Goal: Task Accomplishment & Management: Use online tool/utility

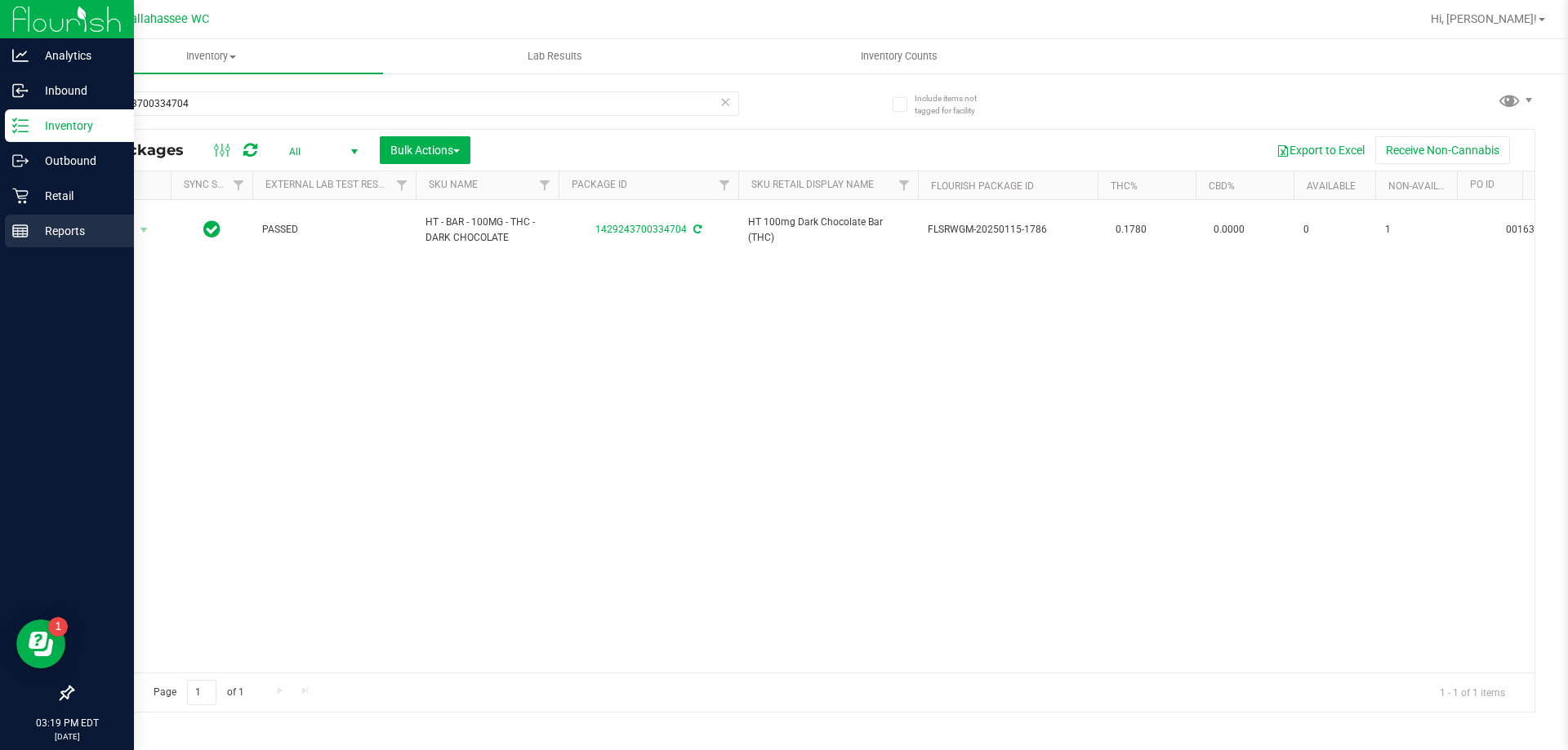
click at [70, 233] on p "Reports" at bounding box center [77, 231] width 98 height 20
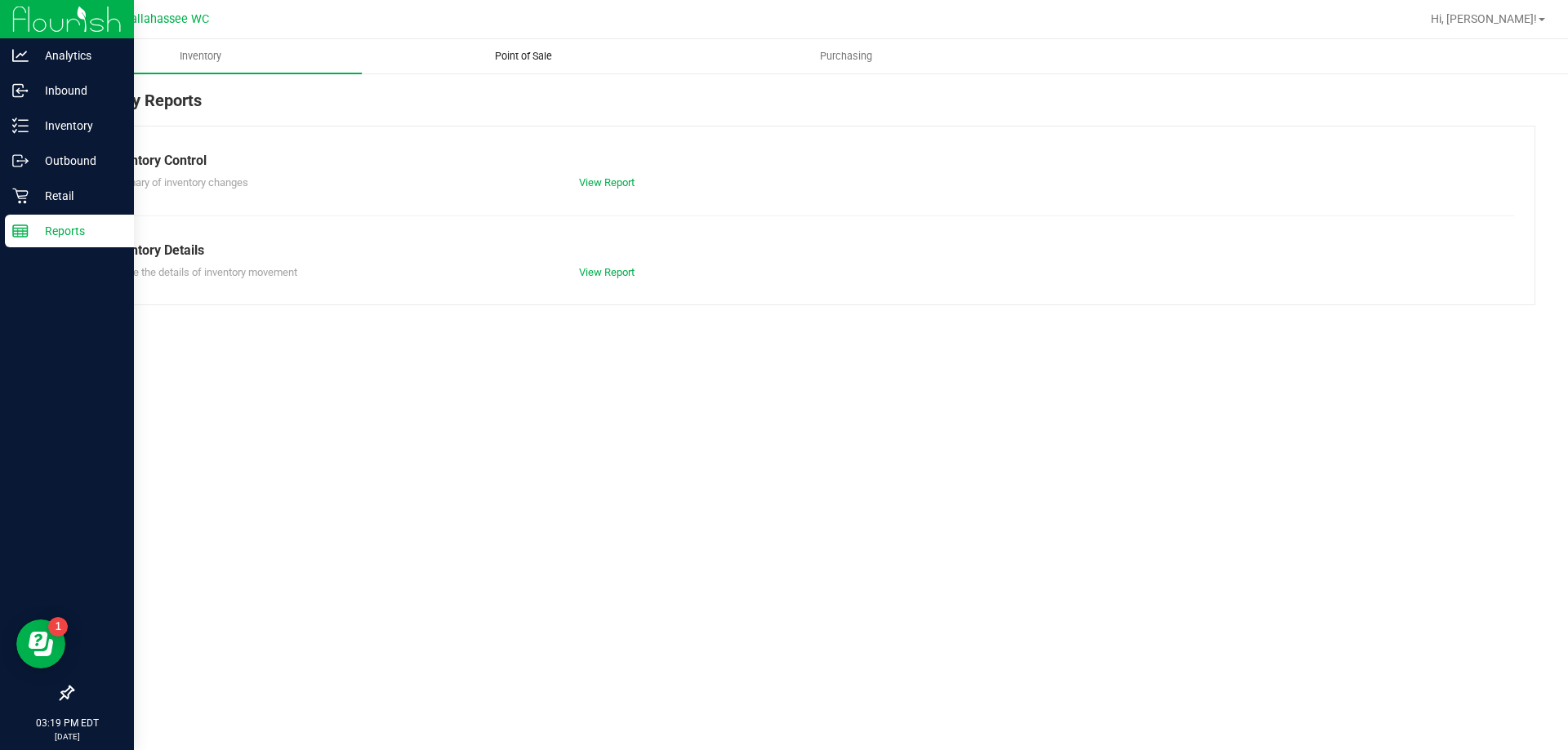
click at [499, 67] on uib-tab-heading "Point of Sale" at bounding box center [523, 56] width 321 height 32
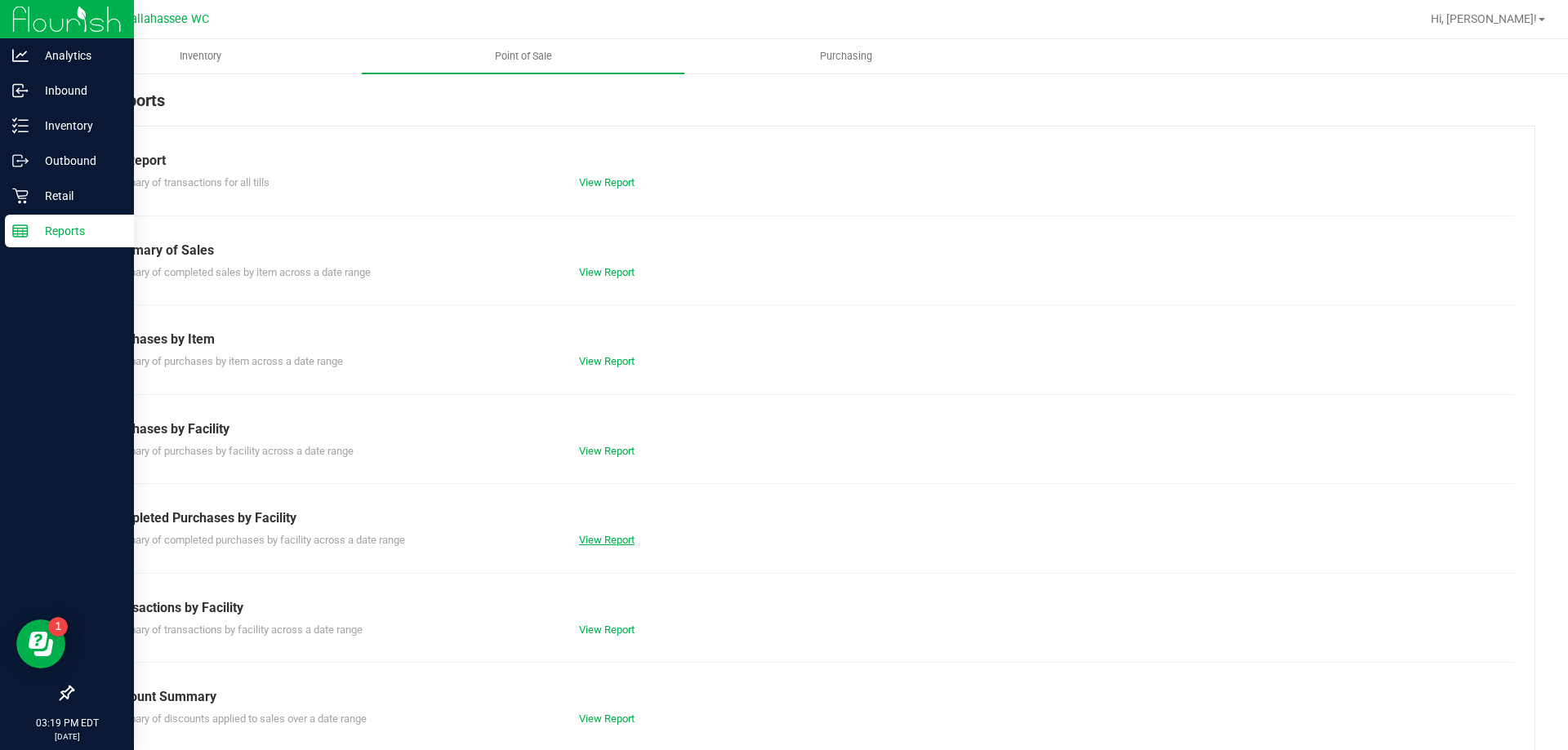
click at [594, 536] on link "View Report" at bounding box center [606, 539] width 56 height 13
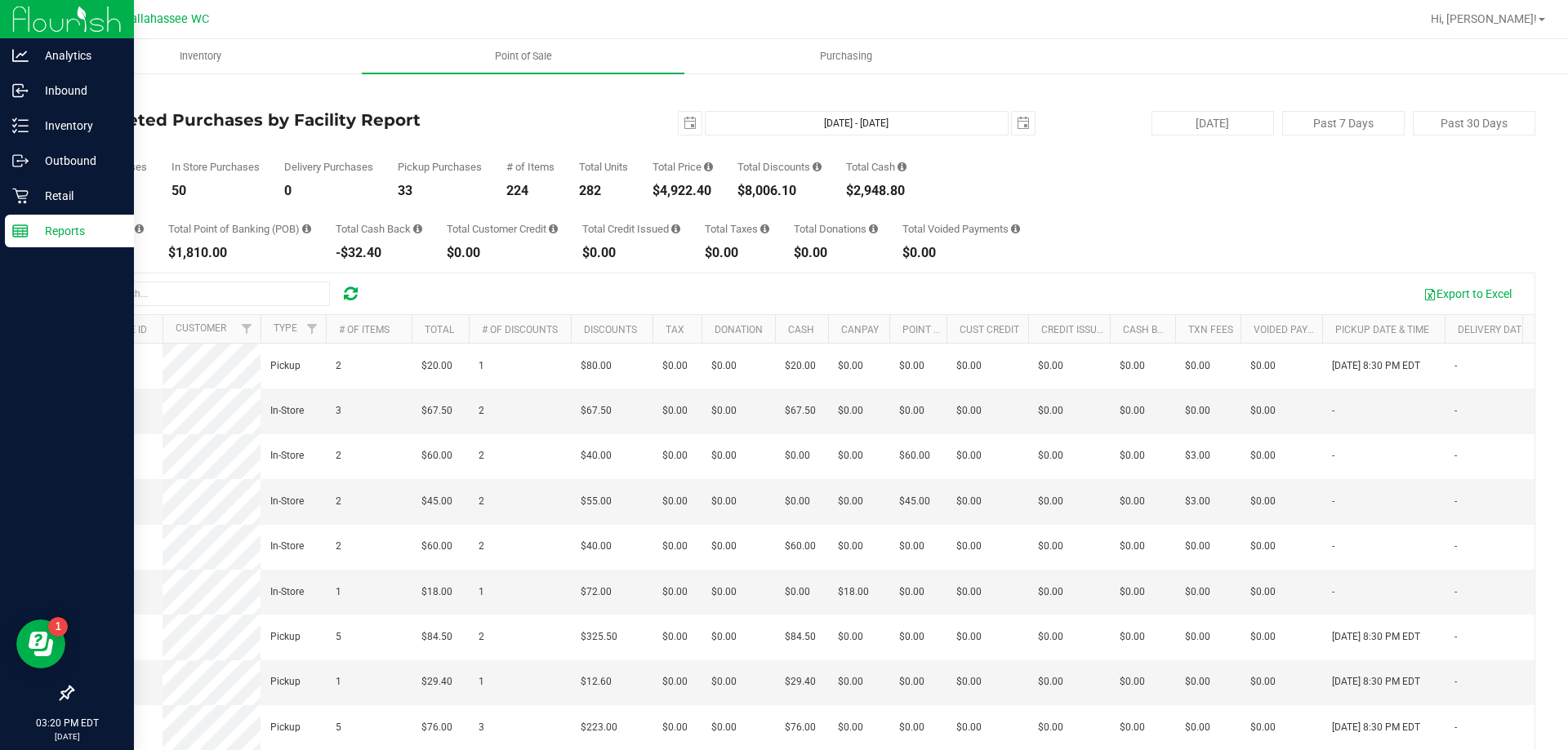
drag, startPoint x: 655, startPoint y: 193, endPoint x: 724, endPoint y: 189, distance: 69.1
click at [724, 189] on div "Total Purchases 83 In Store Purchases 50 Delivery Purchases 0 Pickup Purchases …" at bounding box center [804, 167] width 1464 height 62
click at [684, 128] on span "select" at bounding box center [690, 123] width 13 height 13
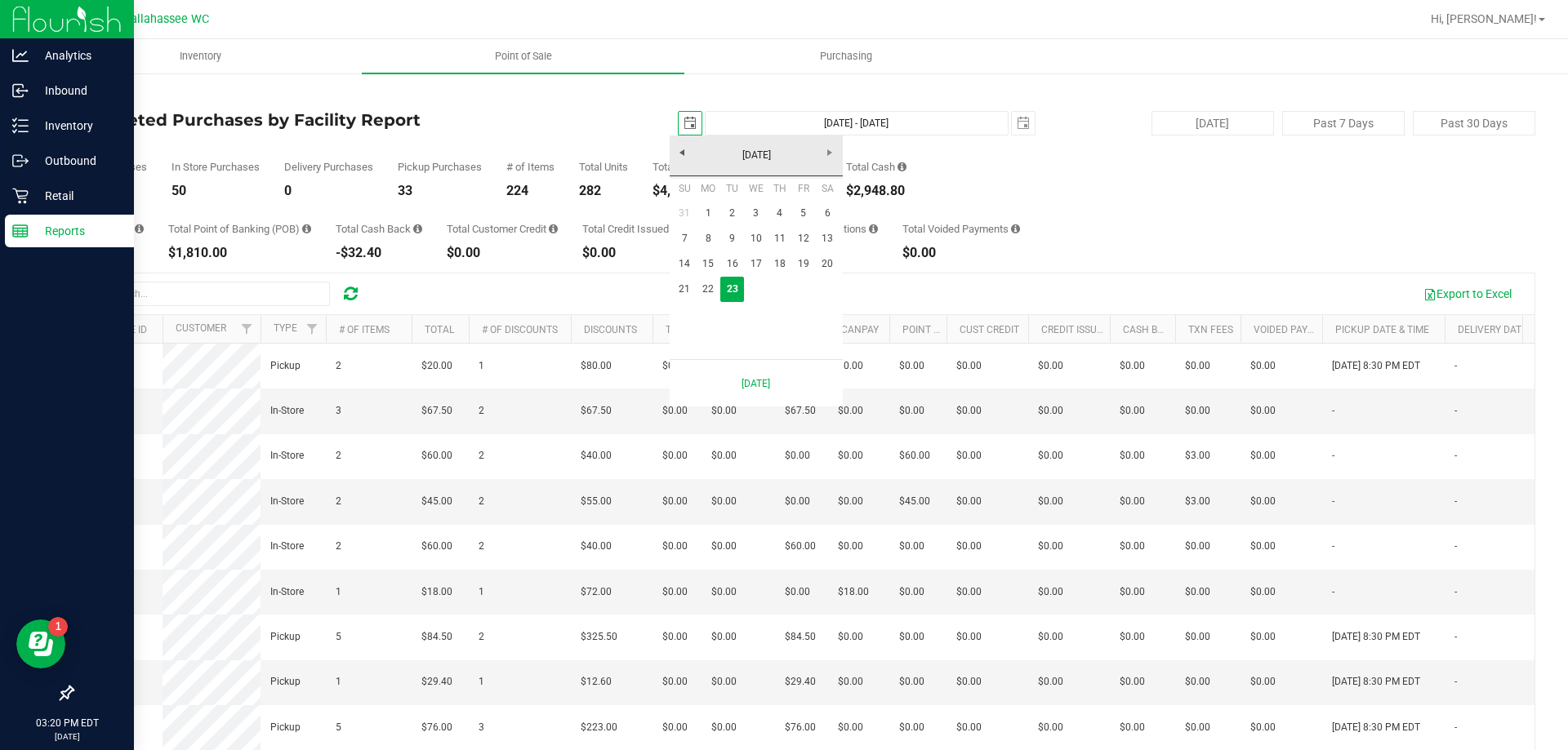
scroll to position [0, 41]
click at [678, 294] on link "21" at bounding box center [685, 290] width 23 height 25
type input "[DATE]"
type input "[DATE] - [DATE]"
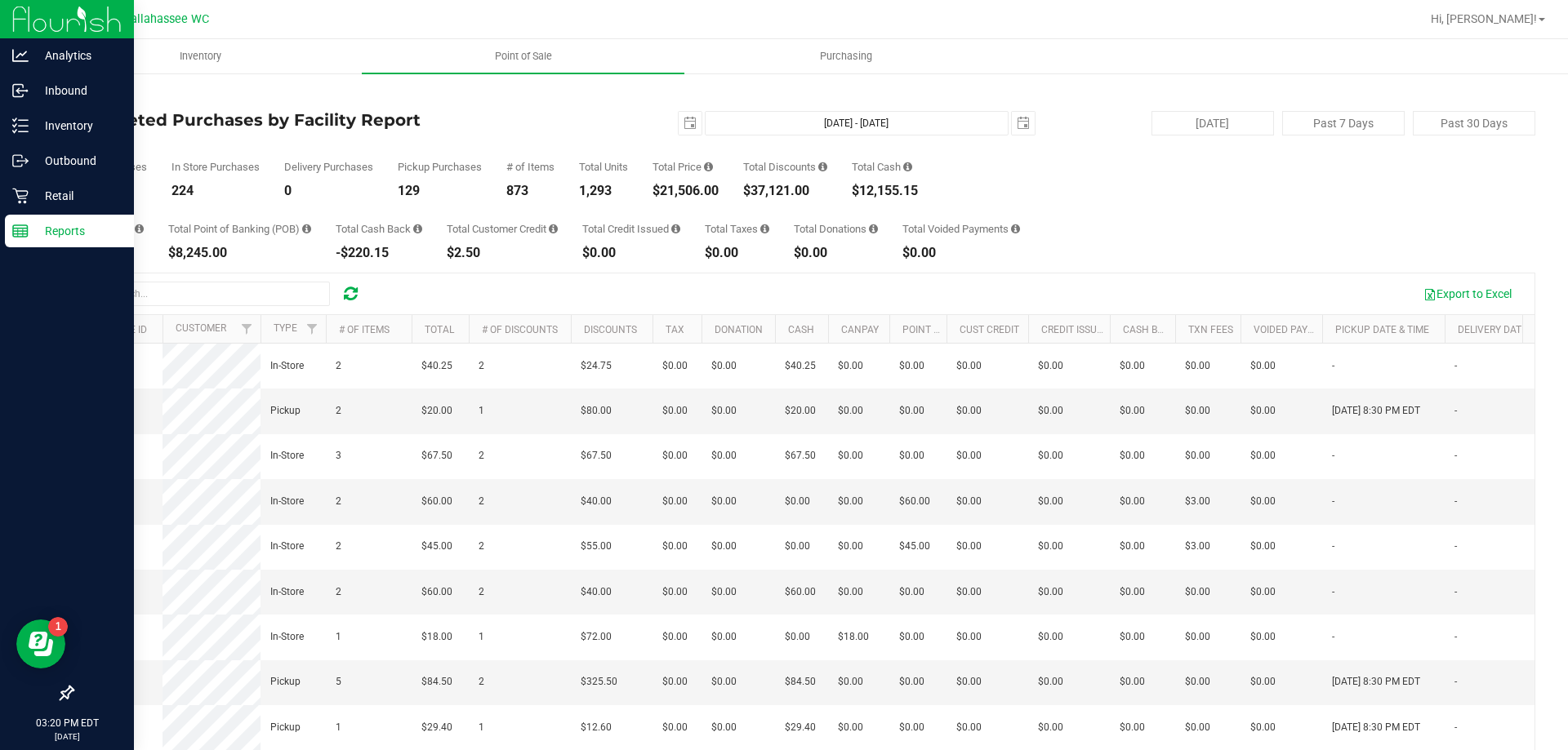
drag, startPoint x: 655, startPoint y: 193, endPoint x: 731, endPoint y: 191, distance: 76.0
click at [731, 191] on div "Total Purchases 353 In Store Purchases 224 Delivery Purchases 0 Pickup Purchase…" at bounding box center [804, 167] width 1464 height 62
click at [686, 123] on span "select" at bounding box center [690, 123] width 13 height 13
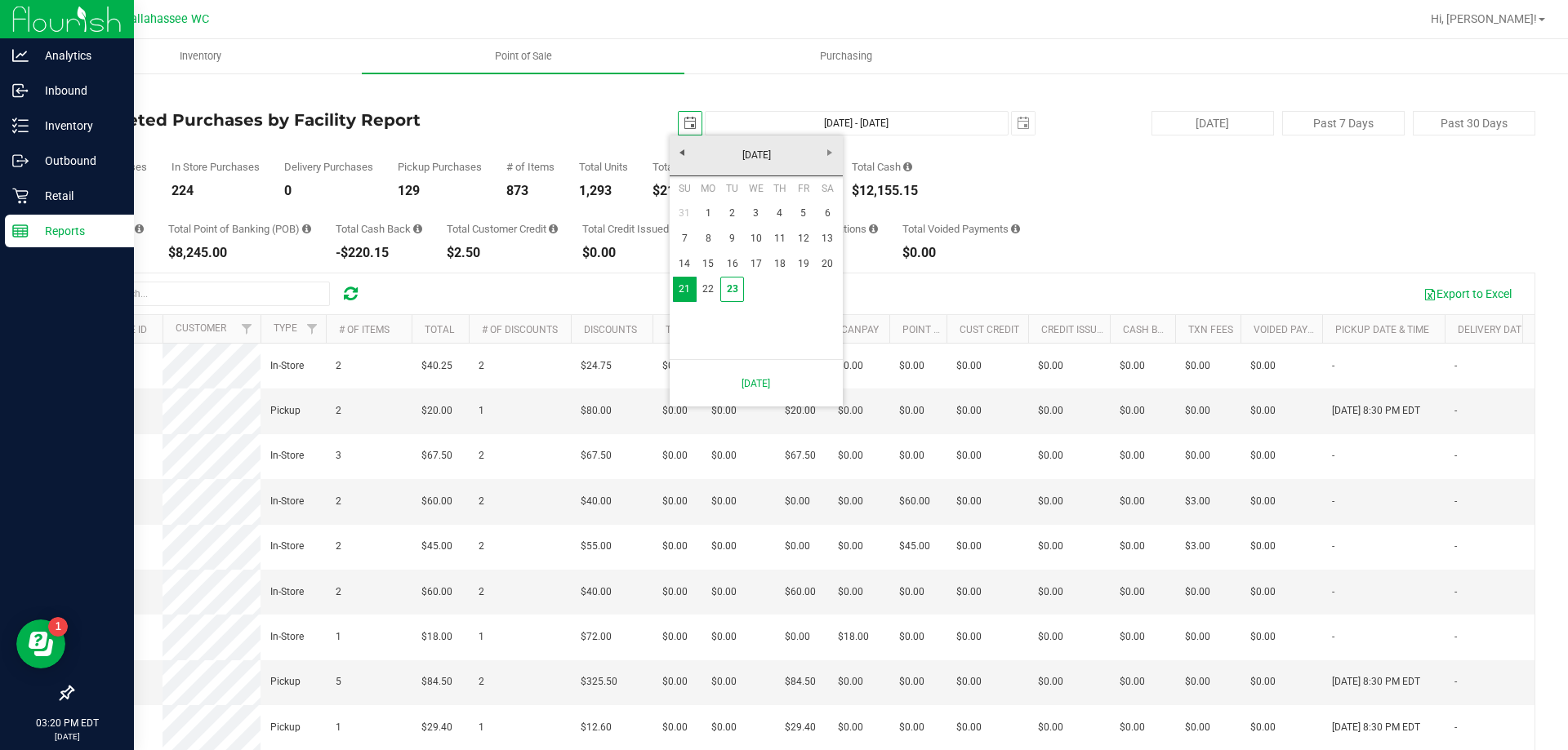
click at [1069, 194] on div "Total Purchases 353 In Store Purchases 224 Delivery Purchases 0 Pickup Purchase…" at bounding box center [804, 167] width 1464 height 62
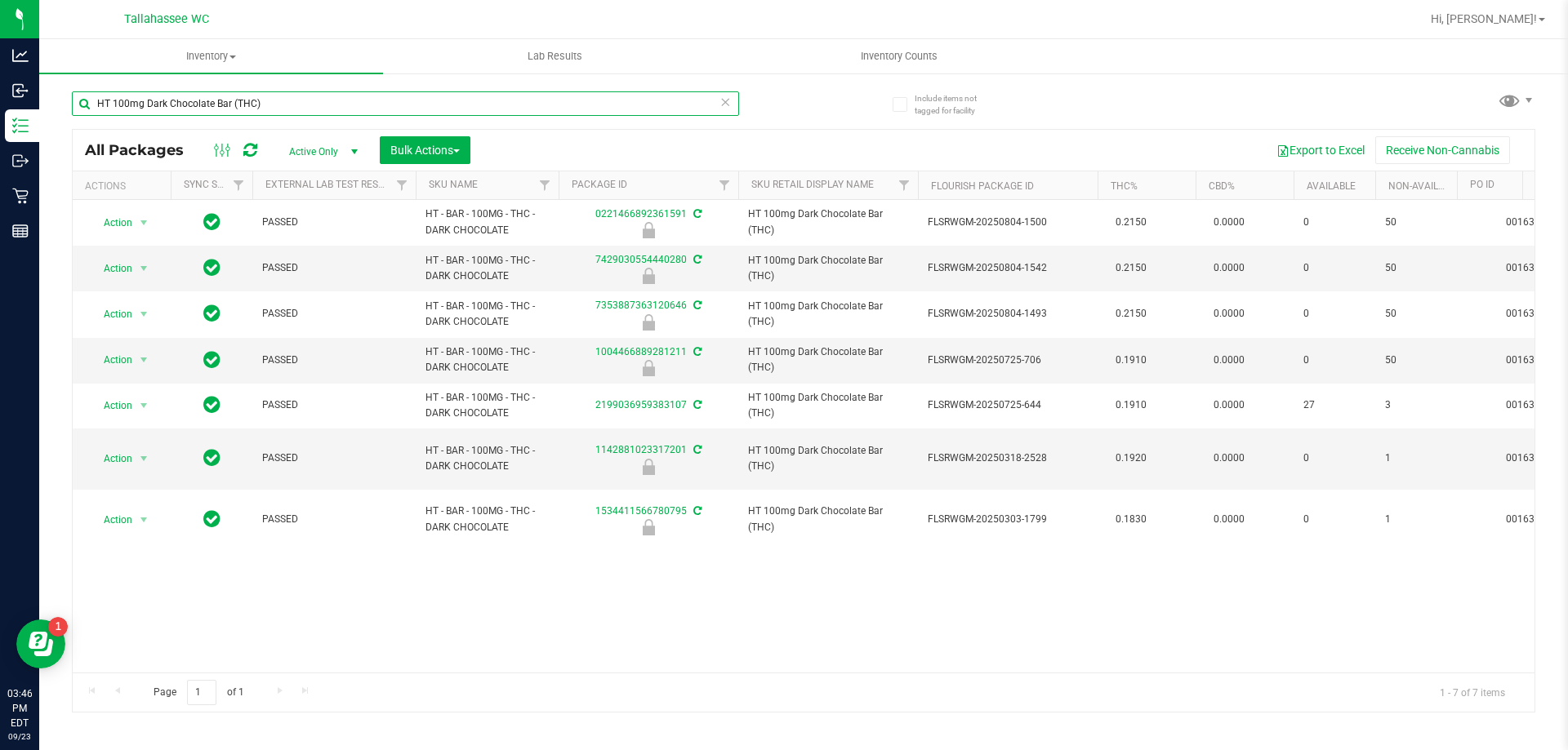
click at [714, 114] on input "HT 100mg Dark Chocolate Bar (THC)" at bounding box center [406, 103] width 667 height 24
click at [717, 100] on input "HT 100mg Dark Chocolate Bar (THC)" at bounding box center [406, 103] width 667 height 24
click at [725, 102] on icon at bounding box center [725, 101] width 12 height 20
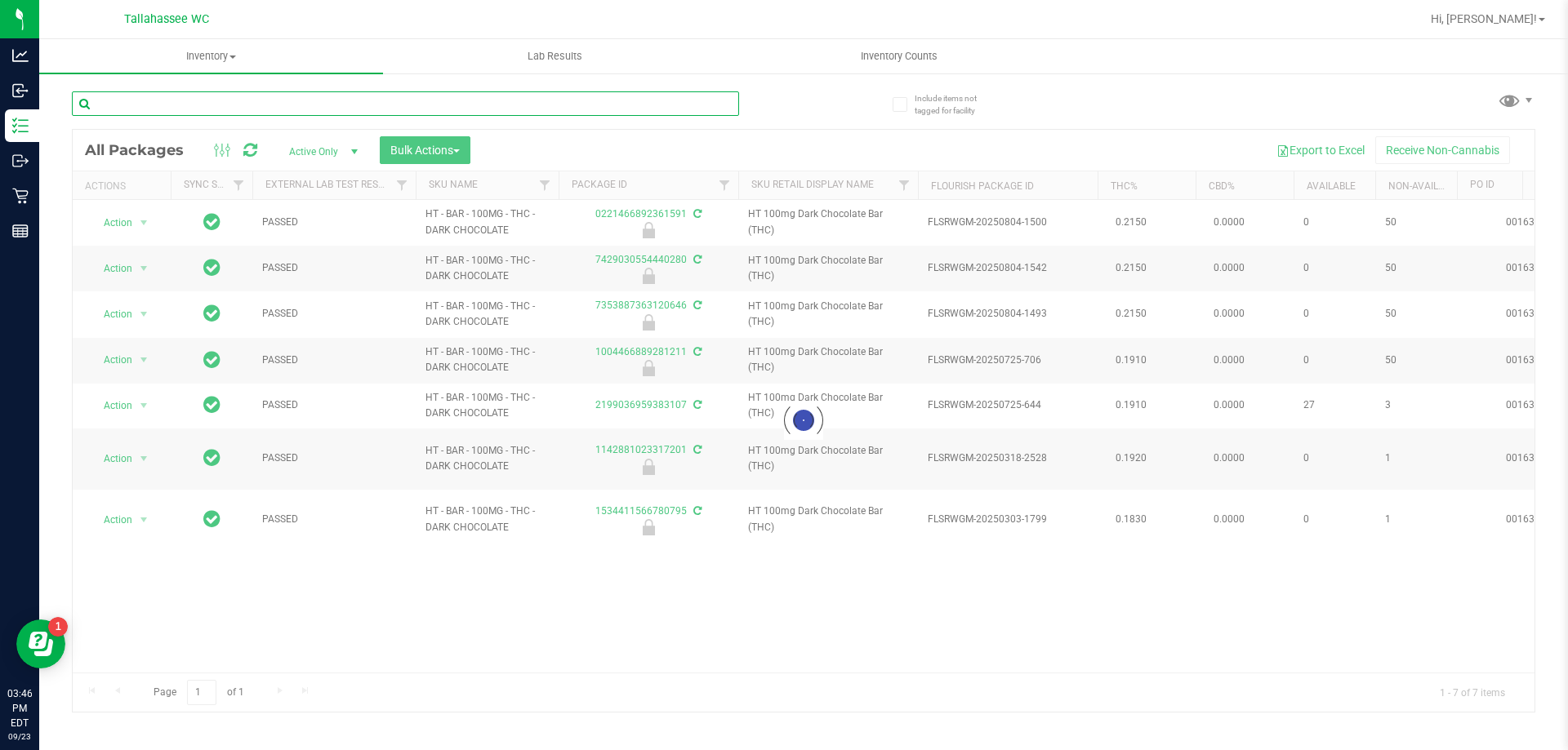
click at [725, 102] on input "text" at bounding box center [406, 103] width 667 height 24
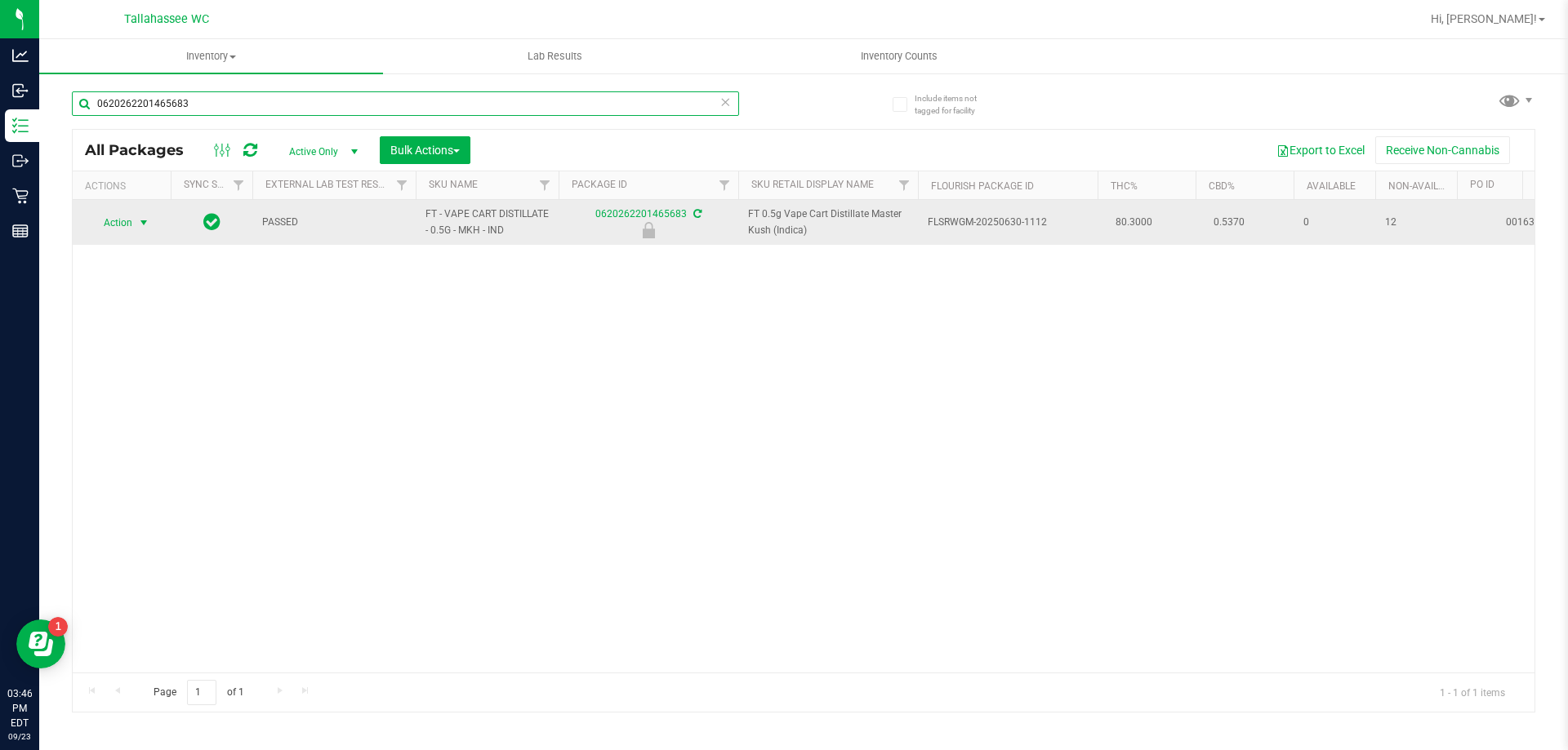
type input "0620262201465683"
click at [110, 230] on span "Action" at bounding box center [110, 222] width 44 height 22
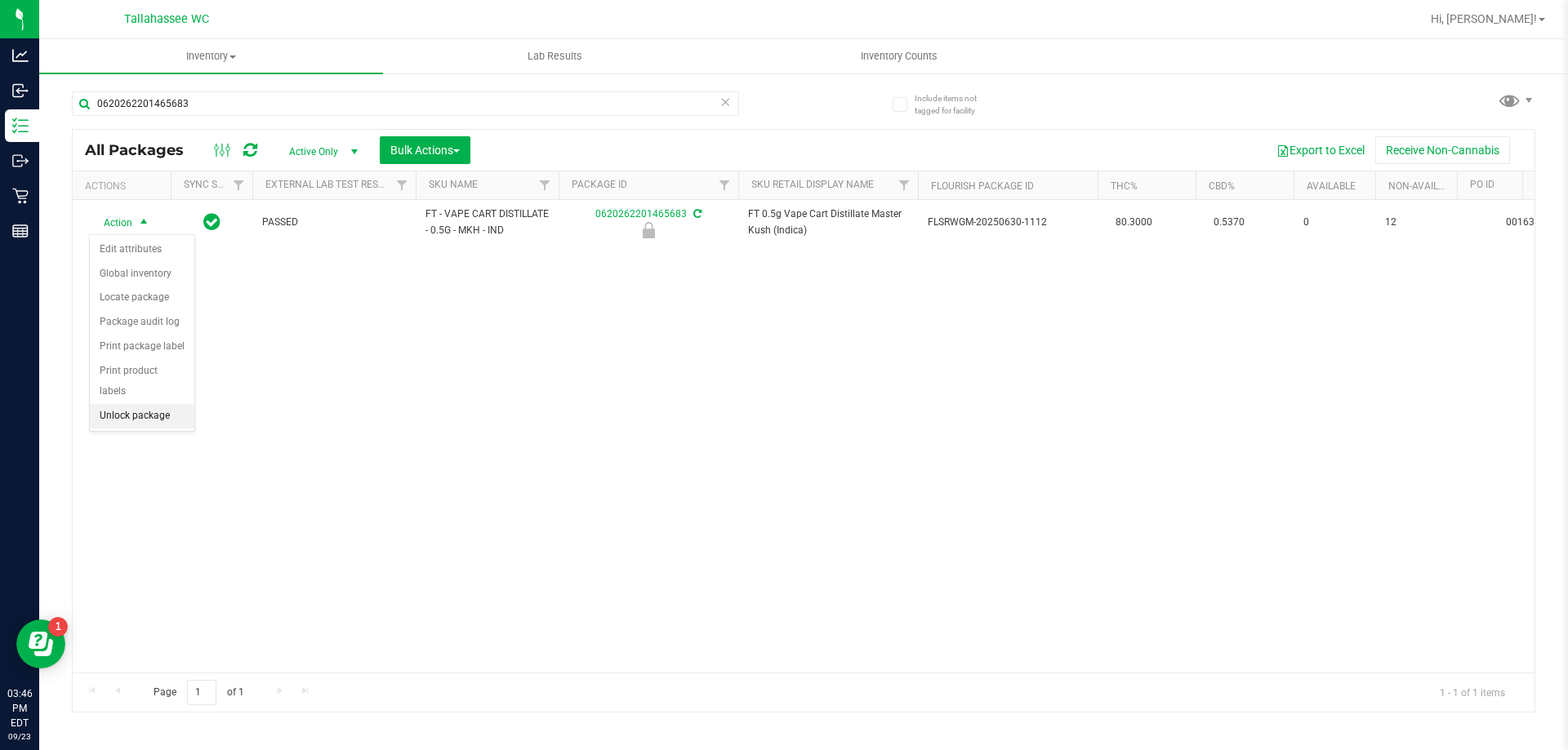
click at [181, 404] on li "Unlock package" at bounding box center [141, 415] width 104 height 24
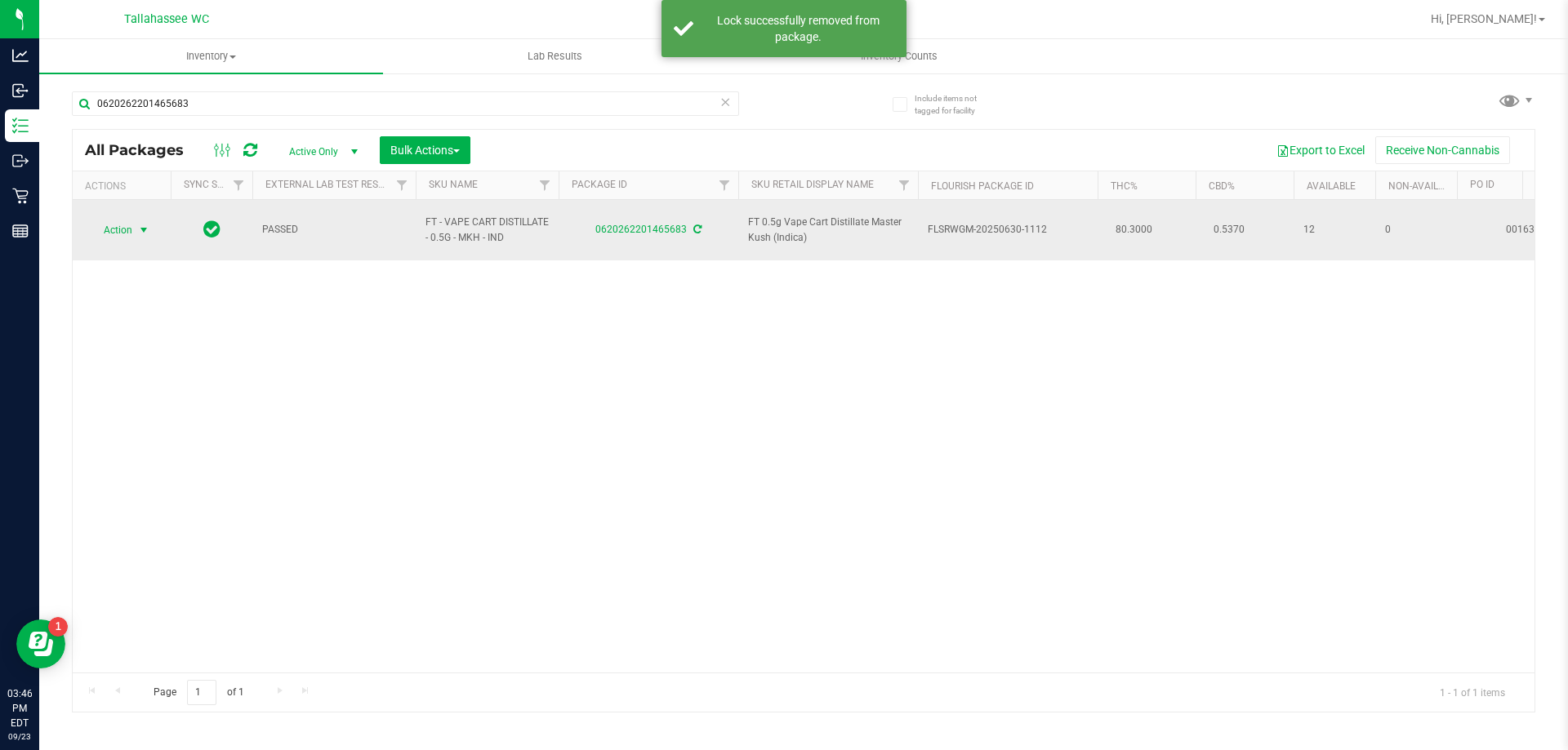
click at [133, 230] on span "Action" at bounding box center [110, 229] width 44 height 22
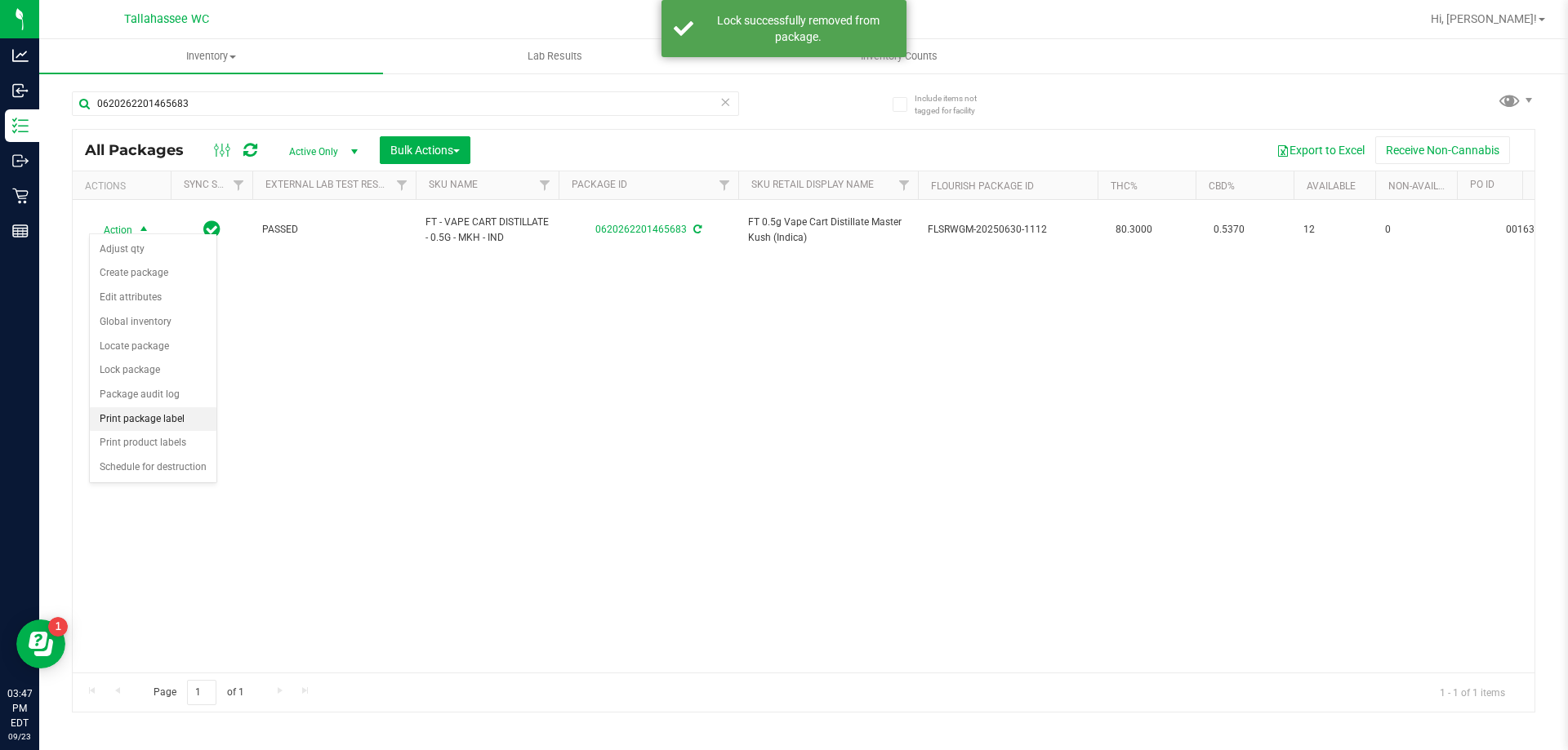
click at [154, 414] on li "Print package label" at bounding box center [153, 419] width 127 height 24
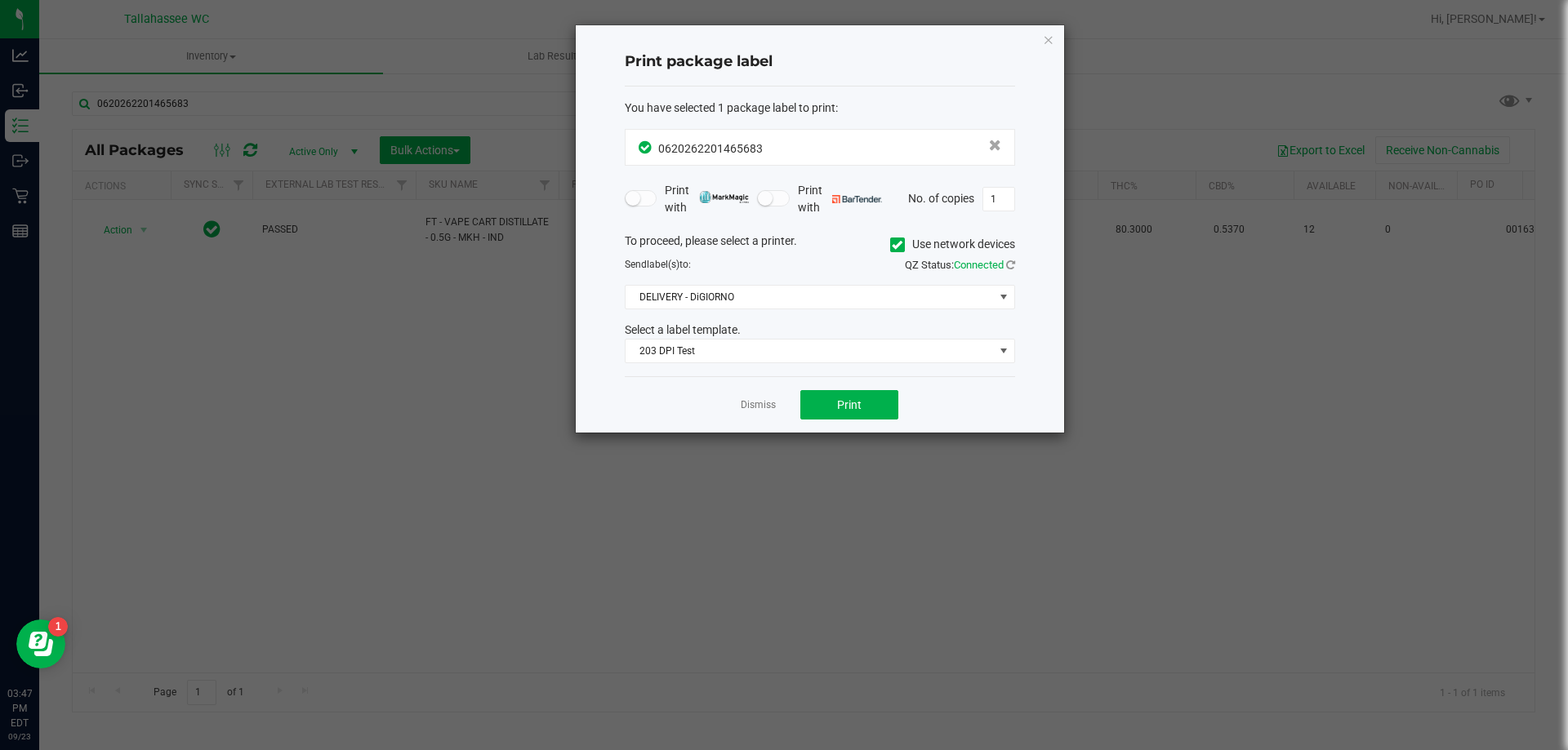
click at [795, 398] on div "Dismiss Print" at bounding box center [820, 405] width 390 height 57
click at [807, 400] on button "Print" at bounding box center [849, 405] width 98 height 29
click at [1044, 42] on icon "button" at bounding box center [1049, 39] width 12 height 20
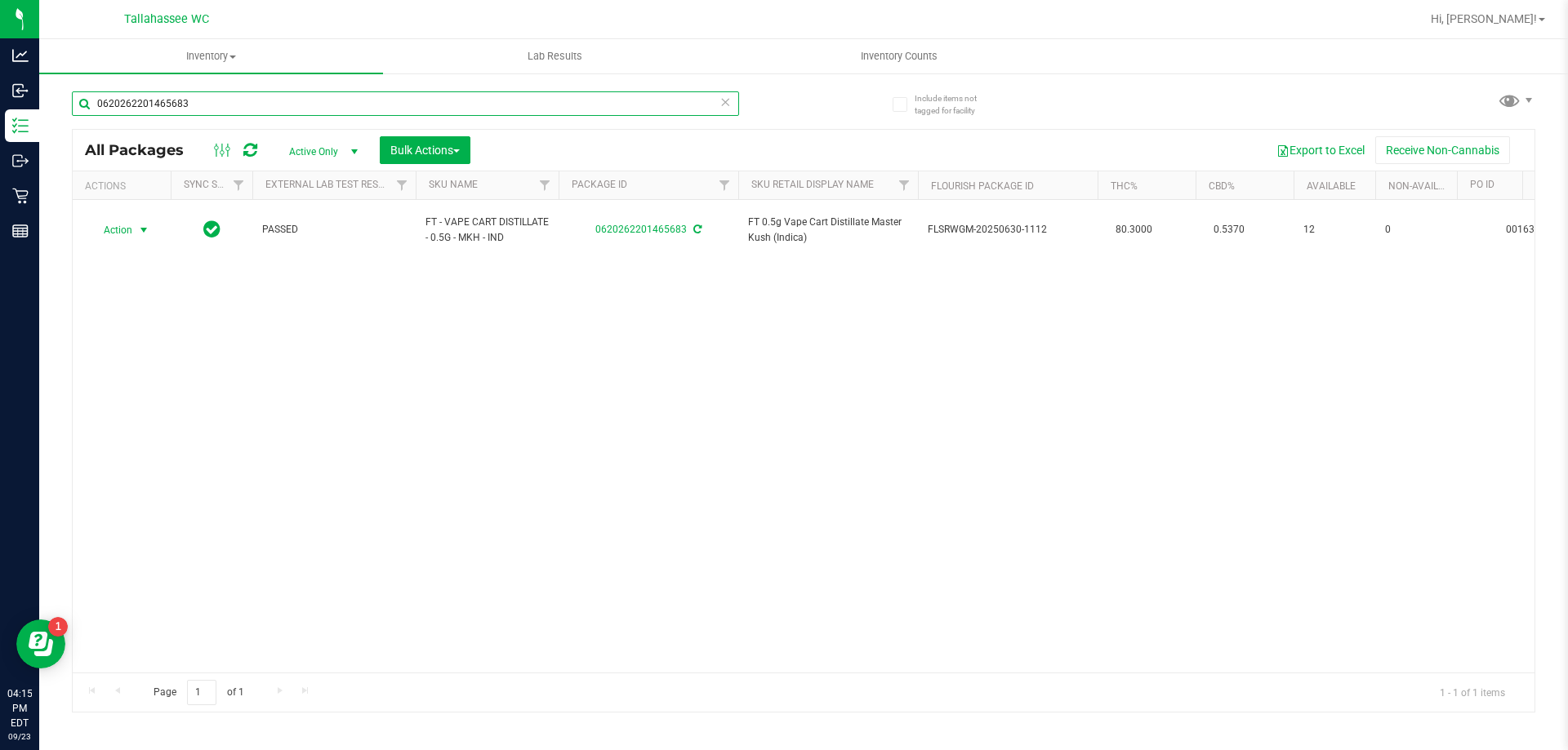
click at [366, 95] on input "0620262201465683" at bounding box center [406, 103] width 667 height 24
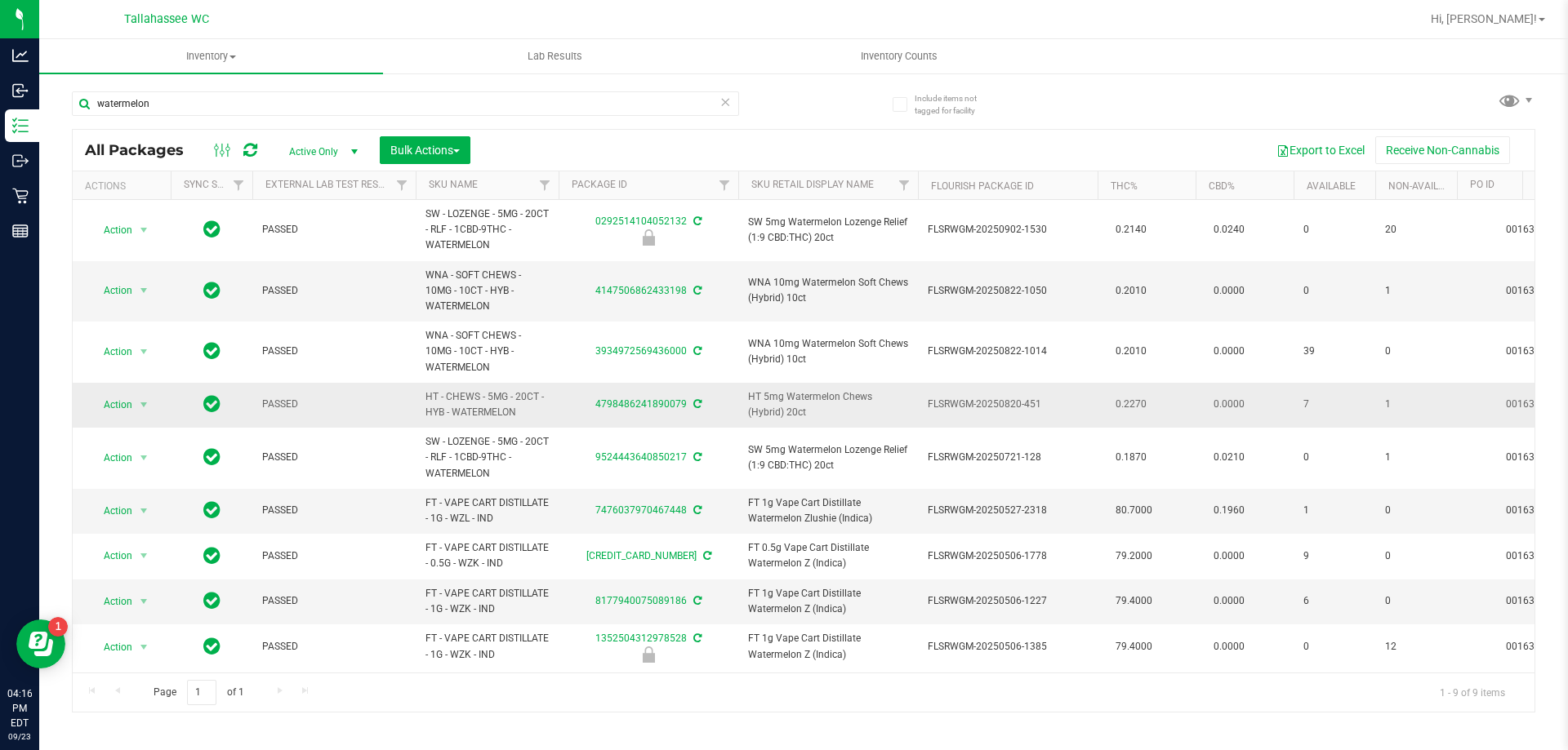
drag, startPoint x: 524, startPoint y: 415, endPoint x: 426, endPoint y: 393, distance: 100.4
click at [426, 393] on span "HT - CHEWS - 5MG - 20CT - HYB - WATERMELON" at bounding box center [487, 405] width 123 height 31
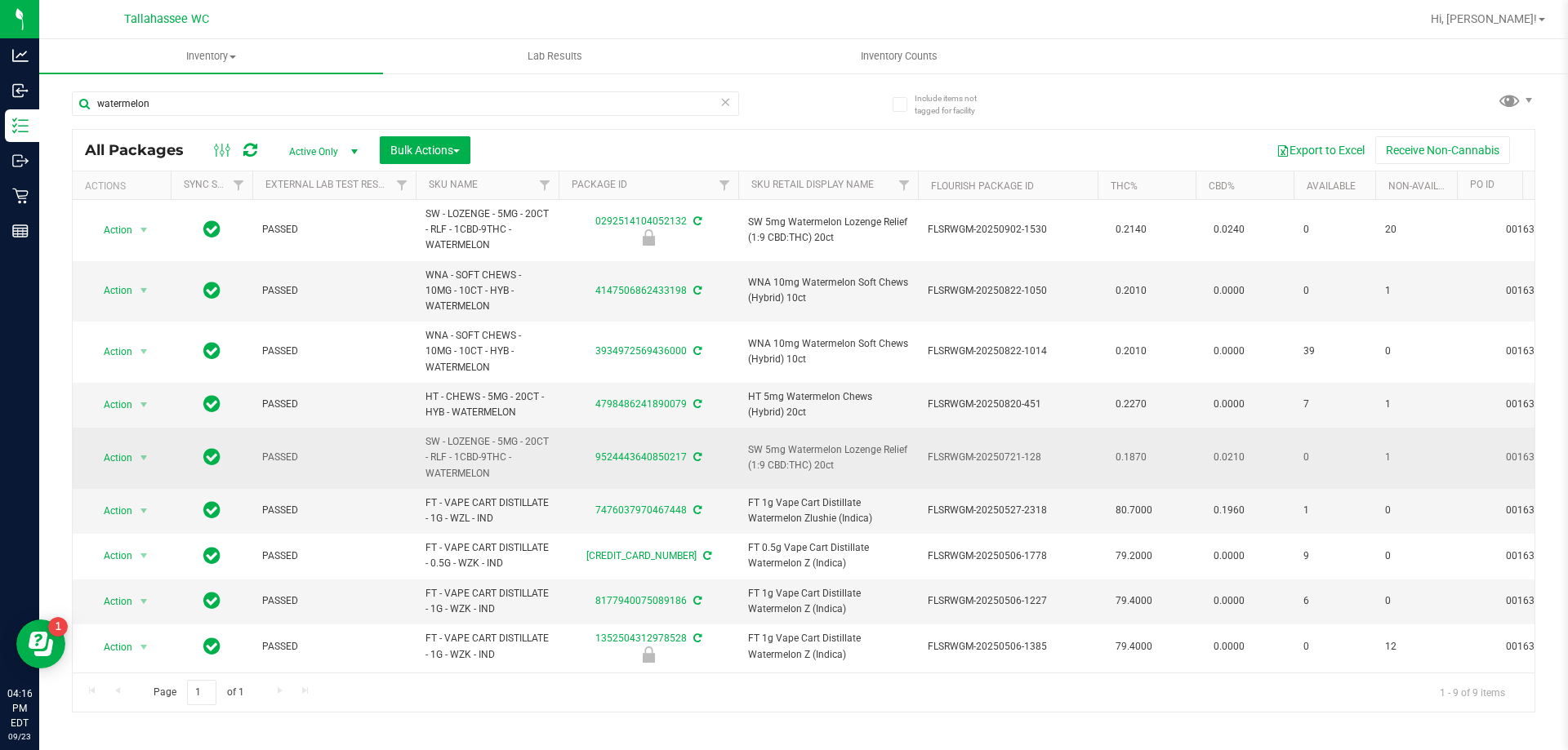
copy span "HT - CHEWS - 5MG - 20CT - HYB - WATERMELON"
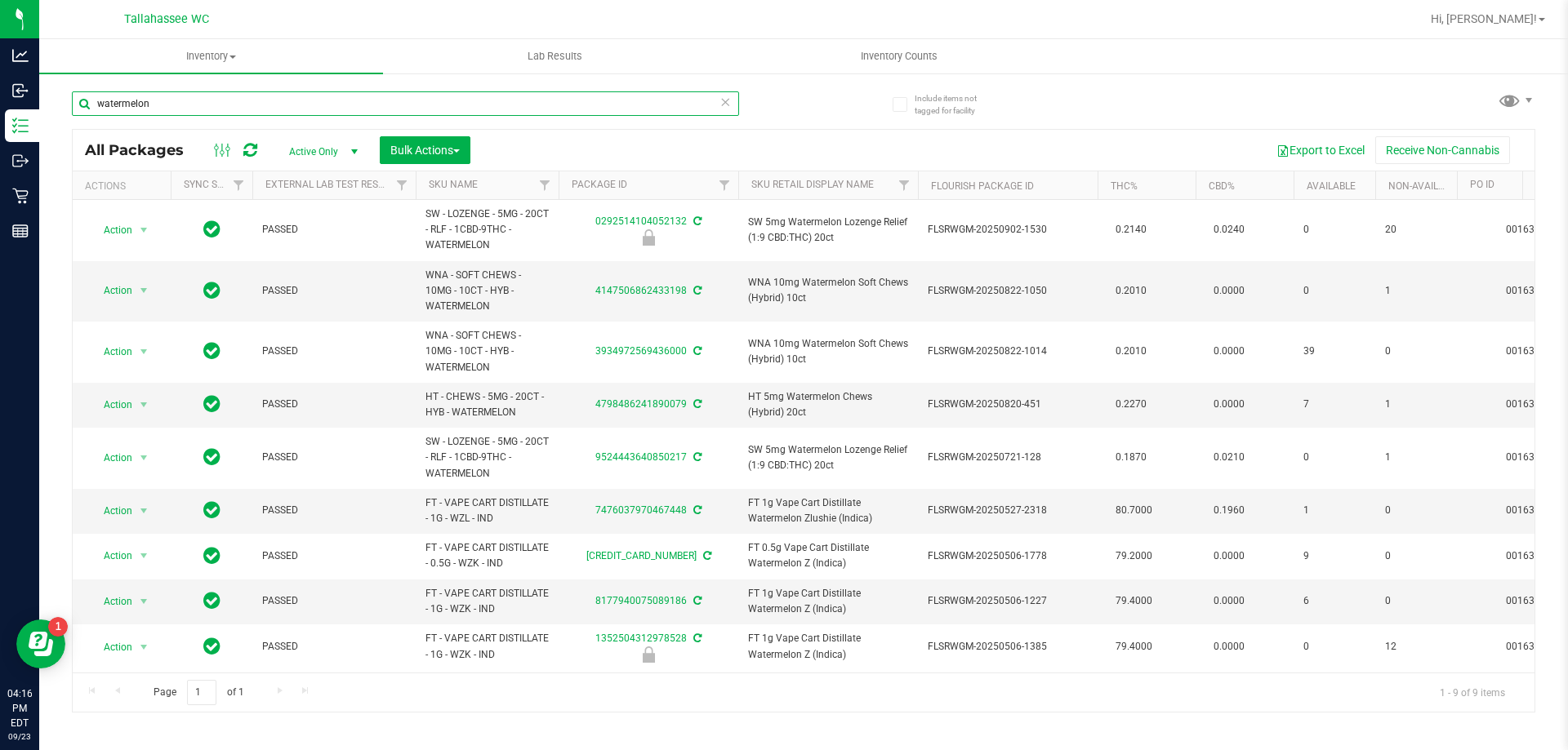
click at [335, 103] on input "watermelon" at bounding box center [406, 103] width 667 height 24
paste input "HT - CHEWS - 5MG - 20CT - HYB - WATERMELON"
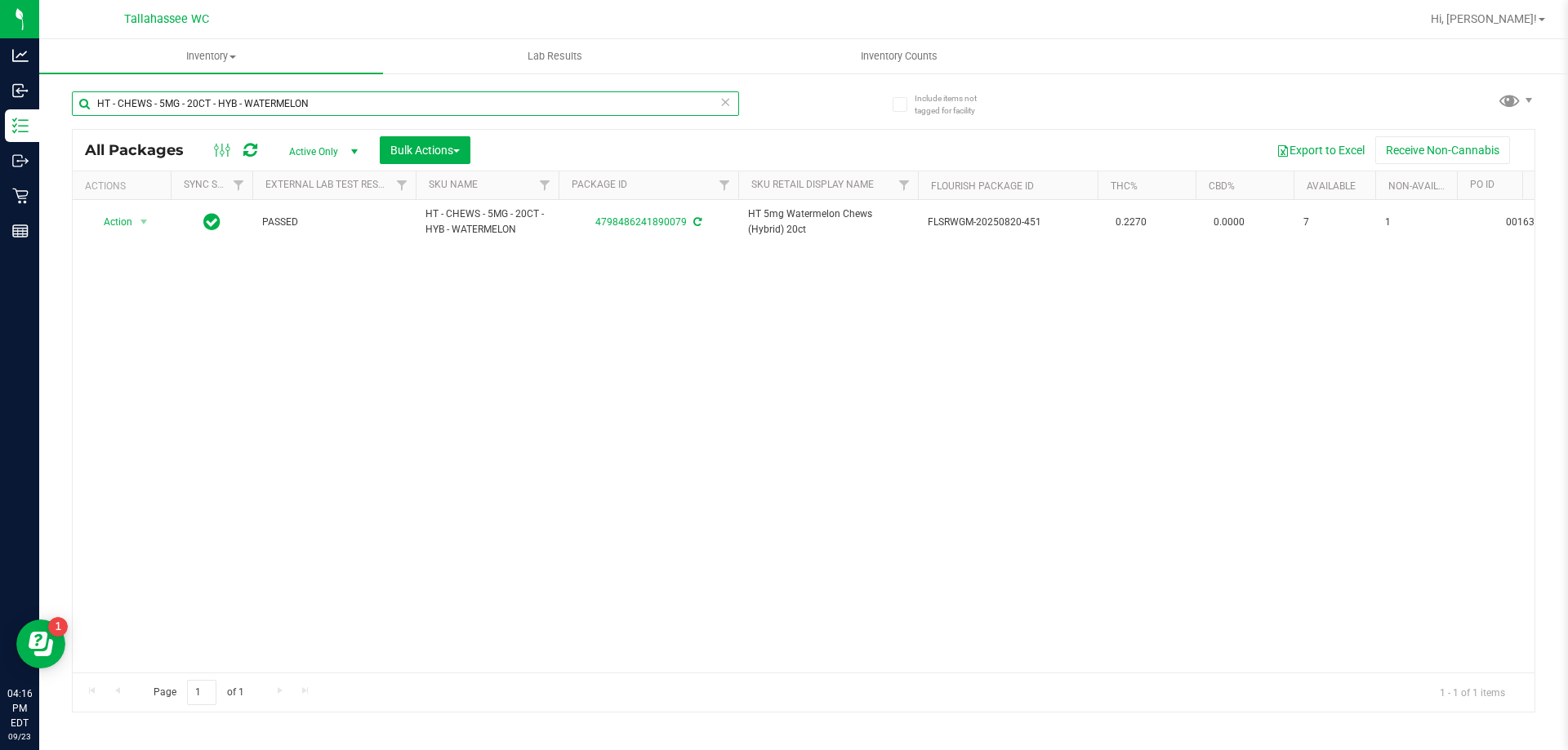
click at [296, 106] on input "HT - CHEWS - 5MG - 20CT - HYB - WATERMELON" at bounding box center [406, 103] width 667 height 24
click at [336, 96] on input "HT - CHEWS - 5MG - 20CT - HYB - WATERMELON" at bounding box center [406, 103] width 667 height 24
click at [327, 109] on input "HT - CHEWS - 5MG - 20CT - HYB - WATERMELON" at bounding box center [406, 103] width 667 height 24
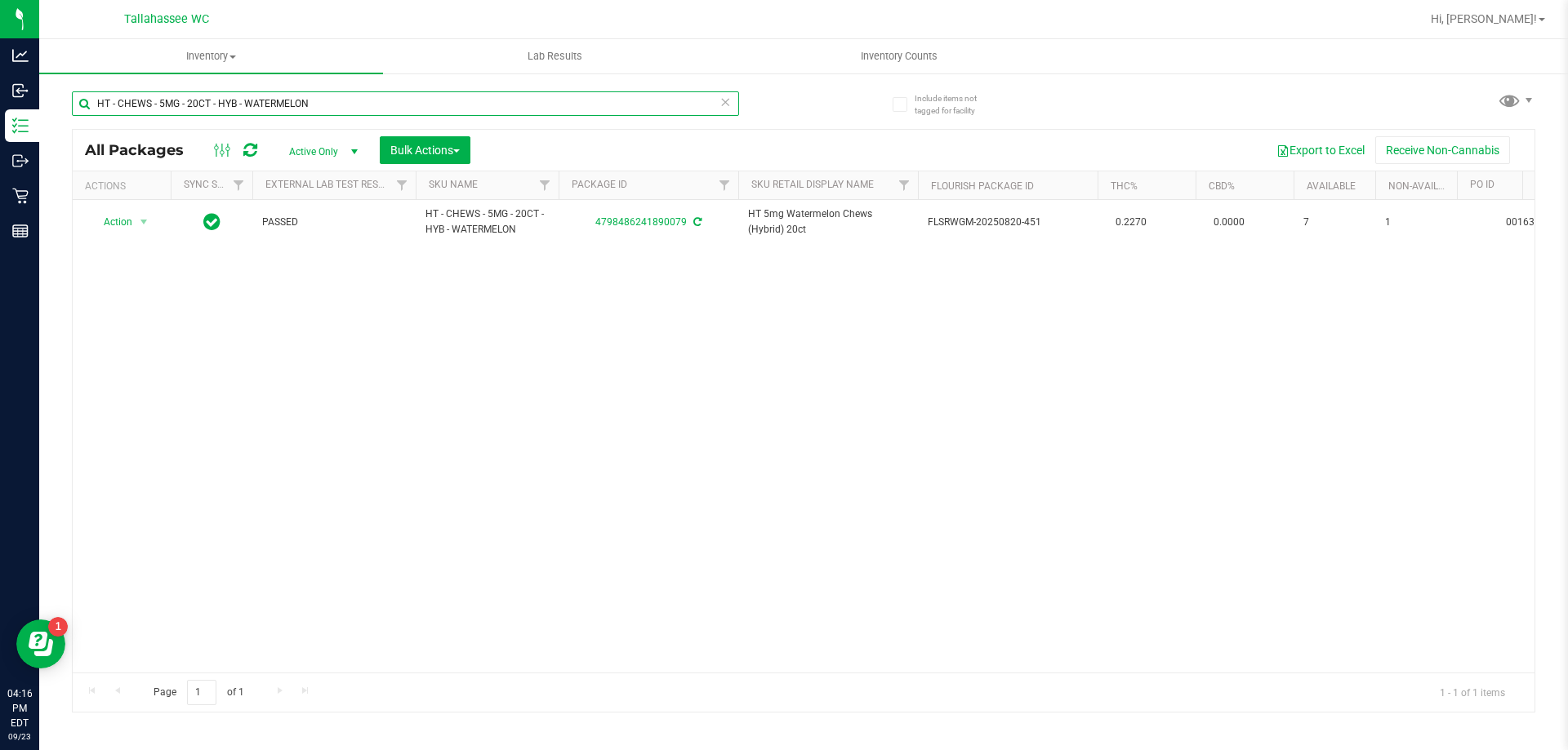
drag, startPoint x: 324, startPoint y: 109, endPoint x: 148, endPoint y: 90, distance: 177.0
click at [148, 90] on div "HT - CHEWS - 5MG - 20CT - HYB - WATERMELON" at bounding box center [438, 103] width 732 height 53
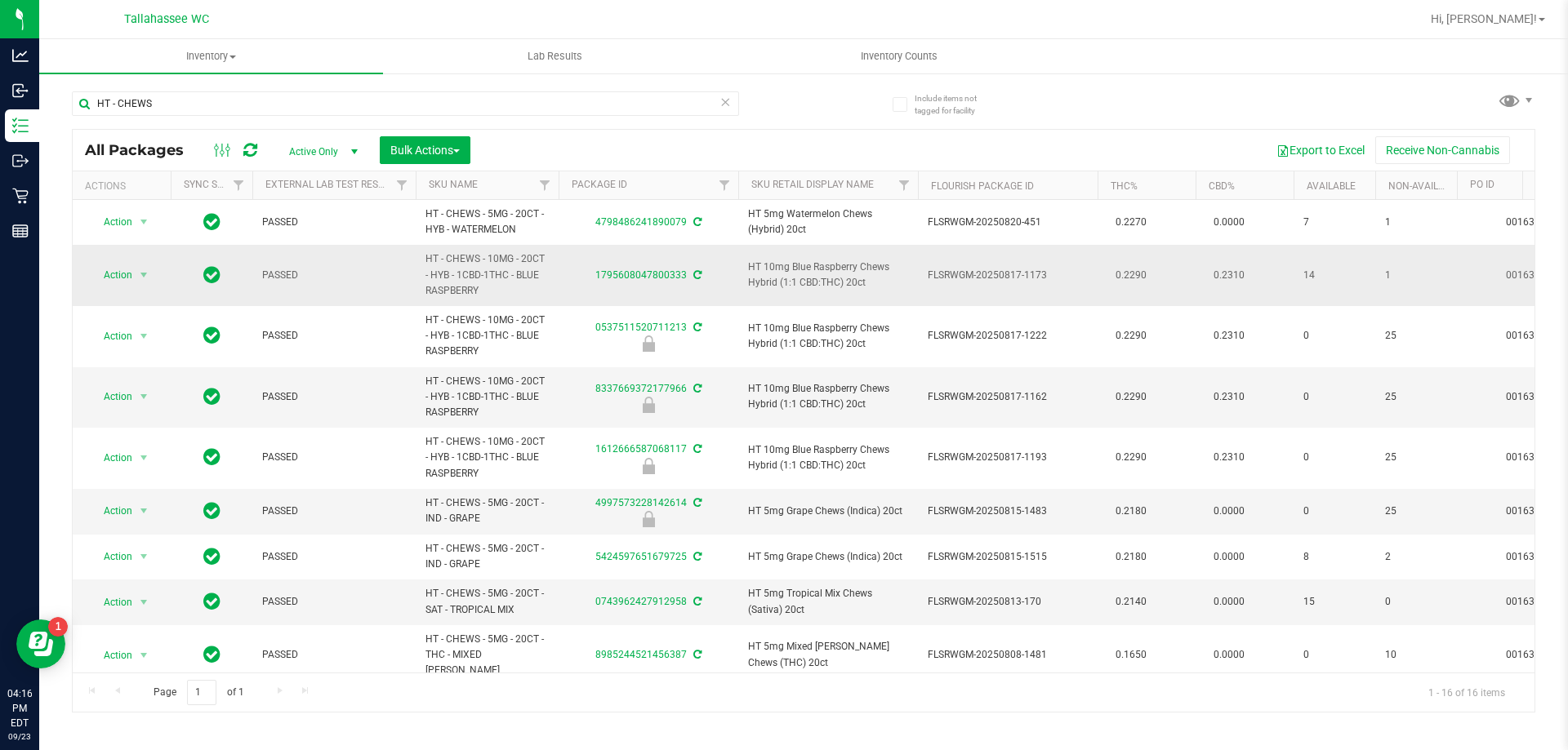
drag, startPoint x: 507, startPoint y: 298, endPoint x: 417, endPoint y: 248, distance: 103.0
click at [417, 248] on td "HT - CHEWS - 10MG - 20CT - HYB - 1CBD-1THC - BLUE RASPBERRY" at bounding box center [487, 275] width 142 height 61
copy span "HT - CHEWS - 10MG - 20CT - HYB - 1CBD-1THC - BLUE RASPBERRY"
click at [367, 99] on input "HT - CHEWS" at bounding box center [406, 103] width 667 height 24
click at [367, 99] on input "HT - CHEWS" at bounding box center [406, 103] width 667 height 24
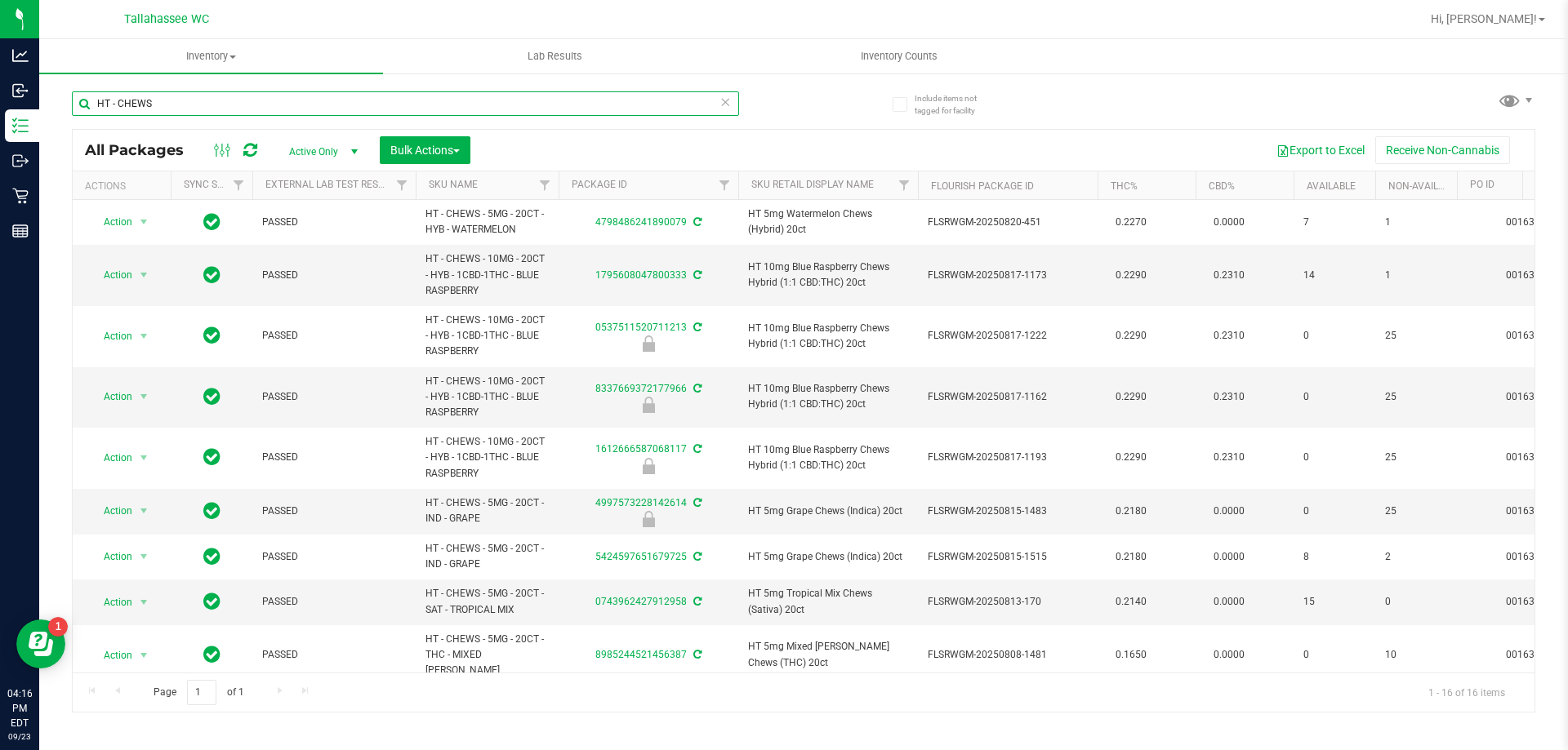
click at [367, 99] on input "HT - CHEWS" at bounding box center [406, 103] width 667 height 24
click at [368, 99] on input "HT - CHEWS" at bounding box center [406, 103] width 667 height 24
paste input "- 10MG - 20CT - HYB - 1CBD-1THC - BLUE RASPBERRY"
type input "HT - CHEWS - 10MG - 20CT - HYB - 1CBD-1THC - BLUE RASPBERRY"
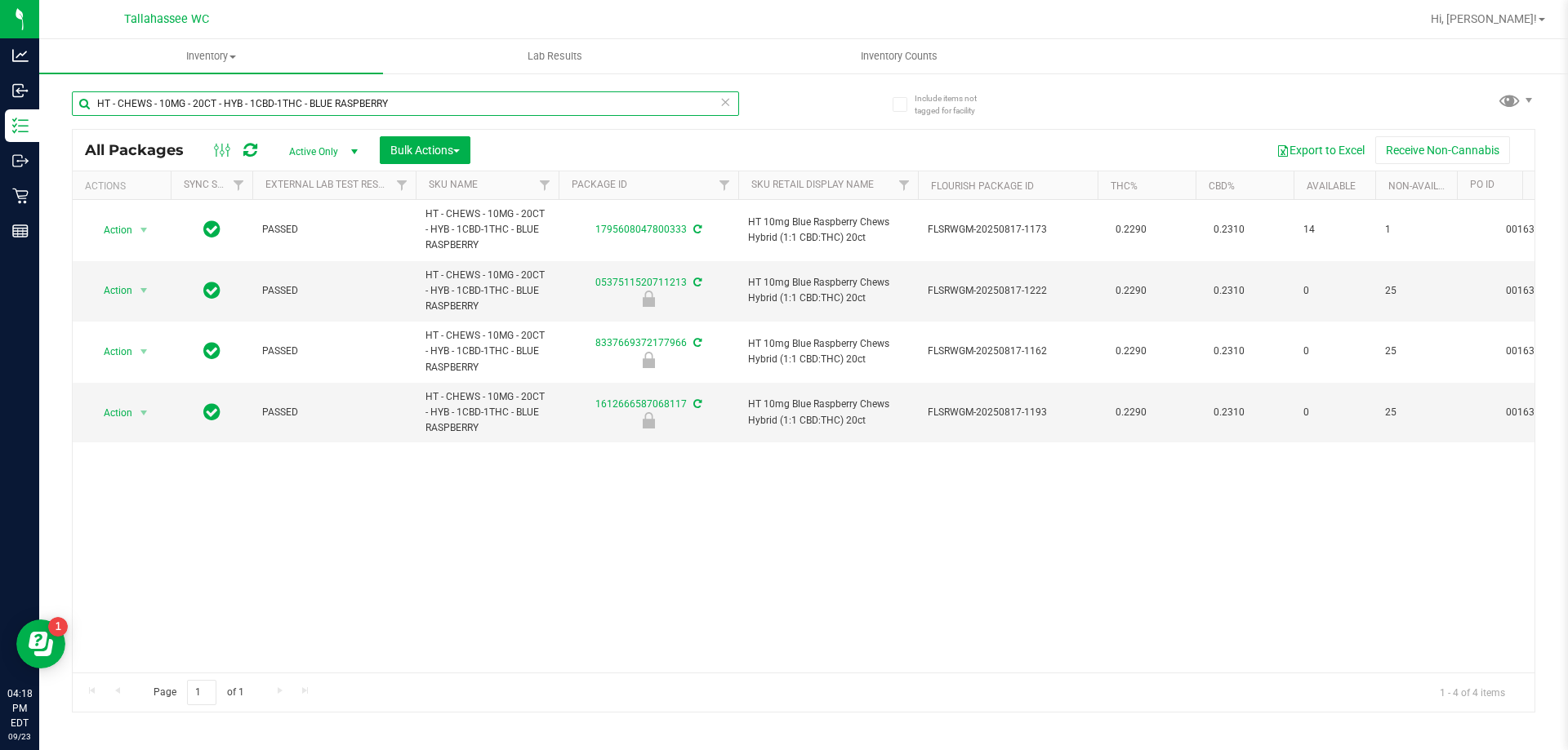
click at [719, 102] on input "HT - CHEWS - 10MG - 20CT - HYB - 1CBD-1THC - BLUE RASPBERRY" at bounding box center [406, 103] width 667 height 24
click at [727, 108] on icon at bounding box center [725, 101] width 12 height 20
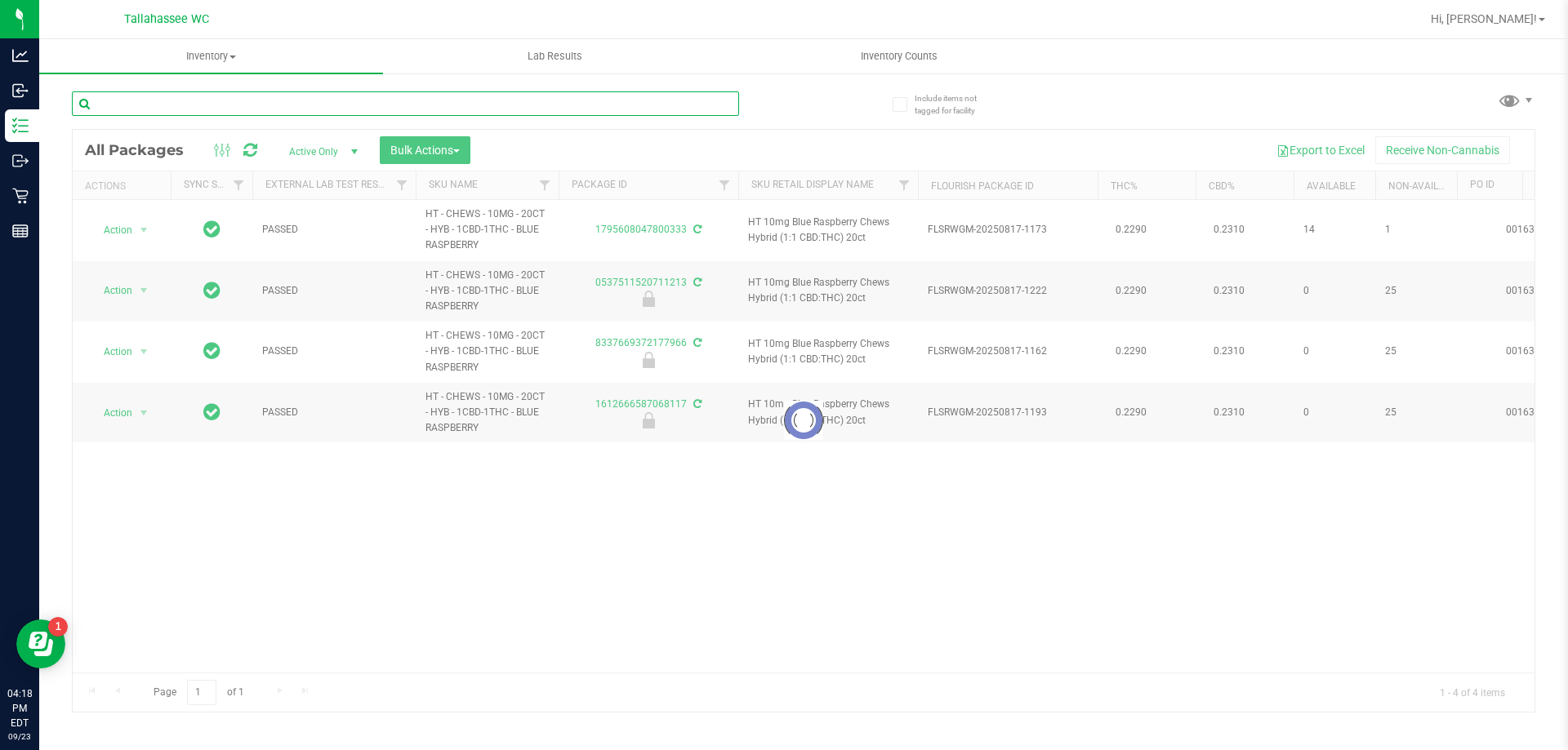
click at [722, 107] on input "text" at bounding box center [406, 103] width 667 height 24
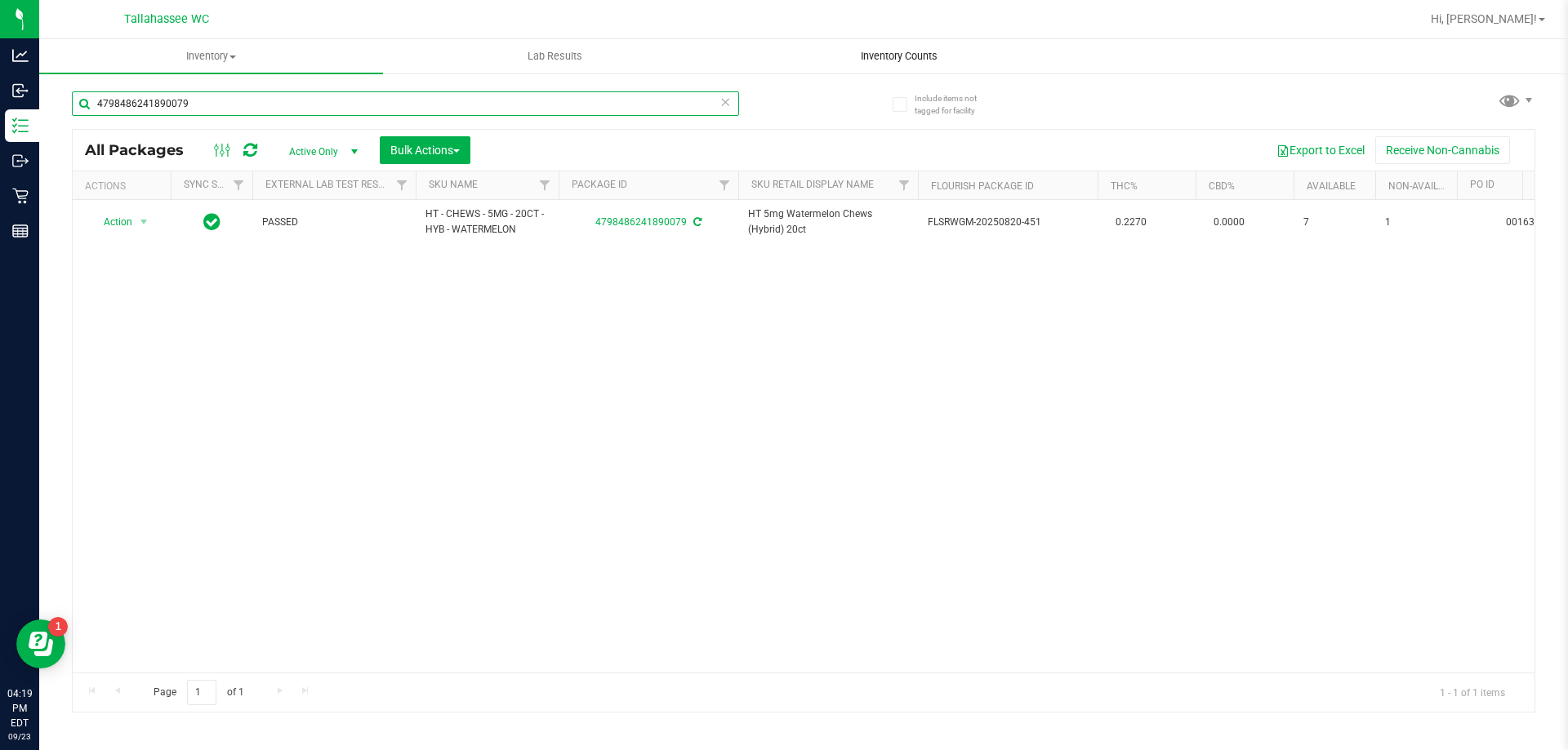
type input "4798486241890079"
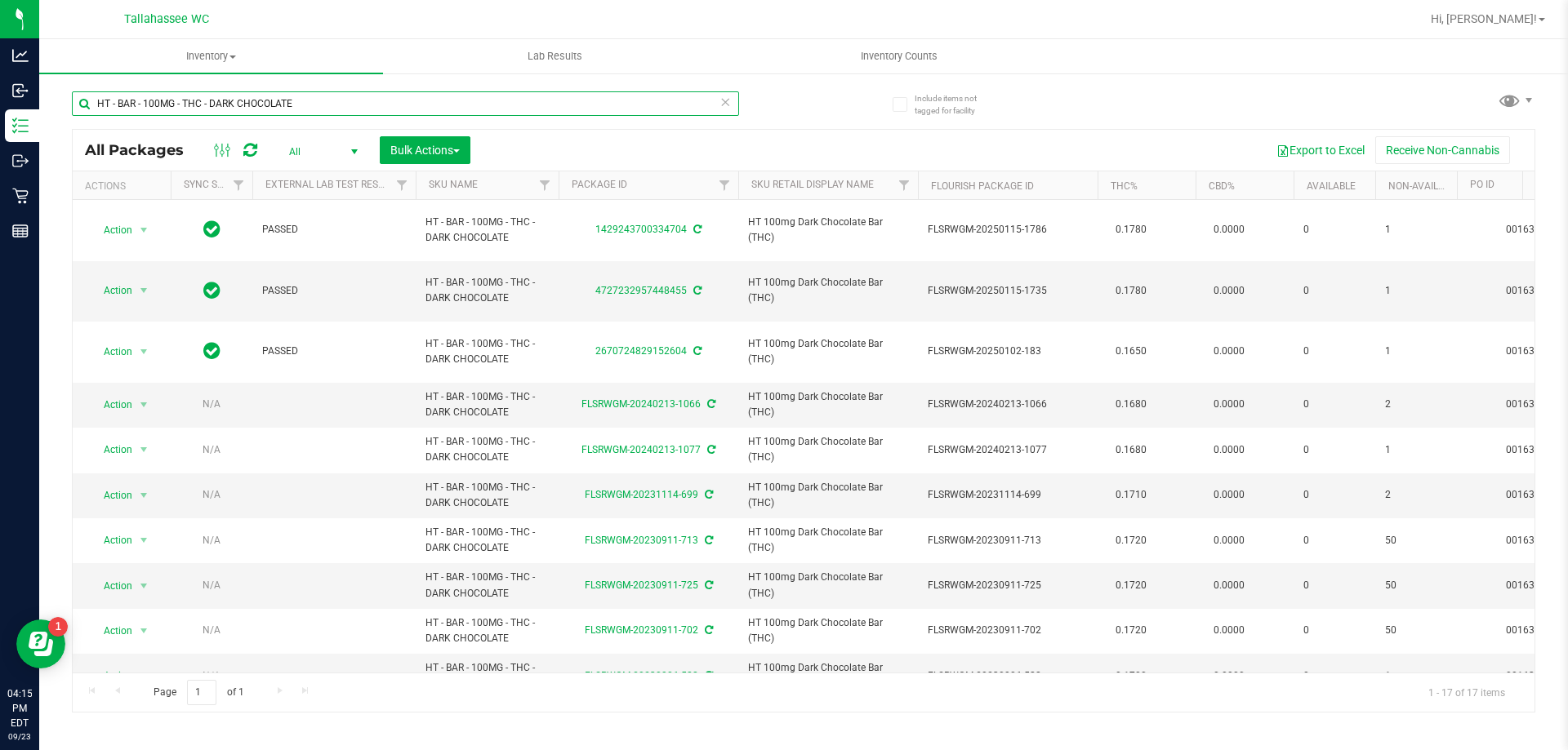
scroll to position [0, 741]
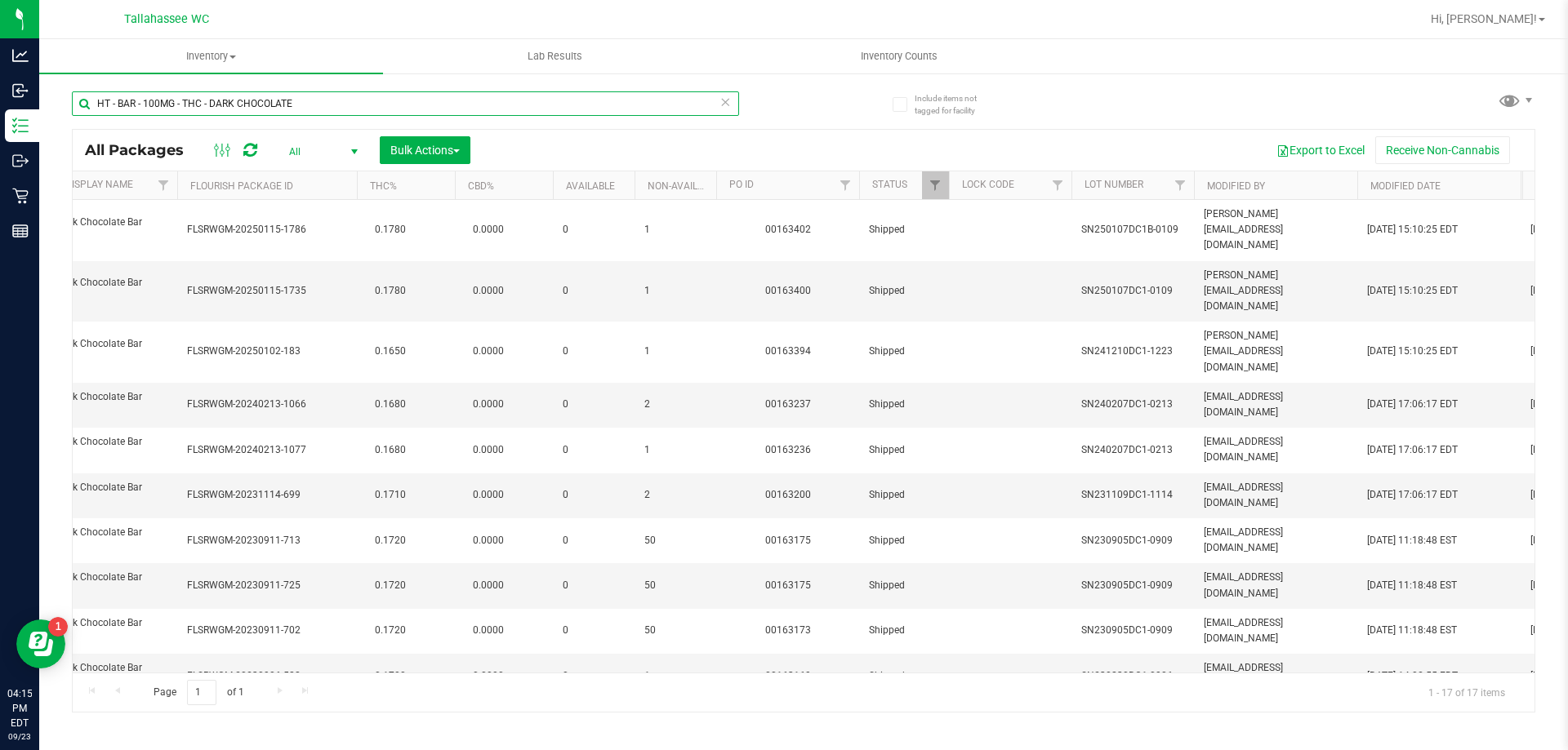
click at [377, 115] on input "HT - BAR - 100MG - THC - DARK CHOCOLATE" at bounding box center [406, 103] width 667 height 24
type input "watermelon"
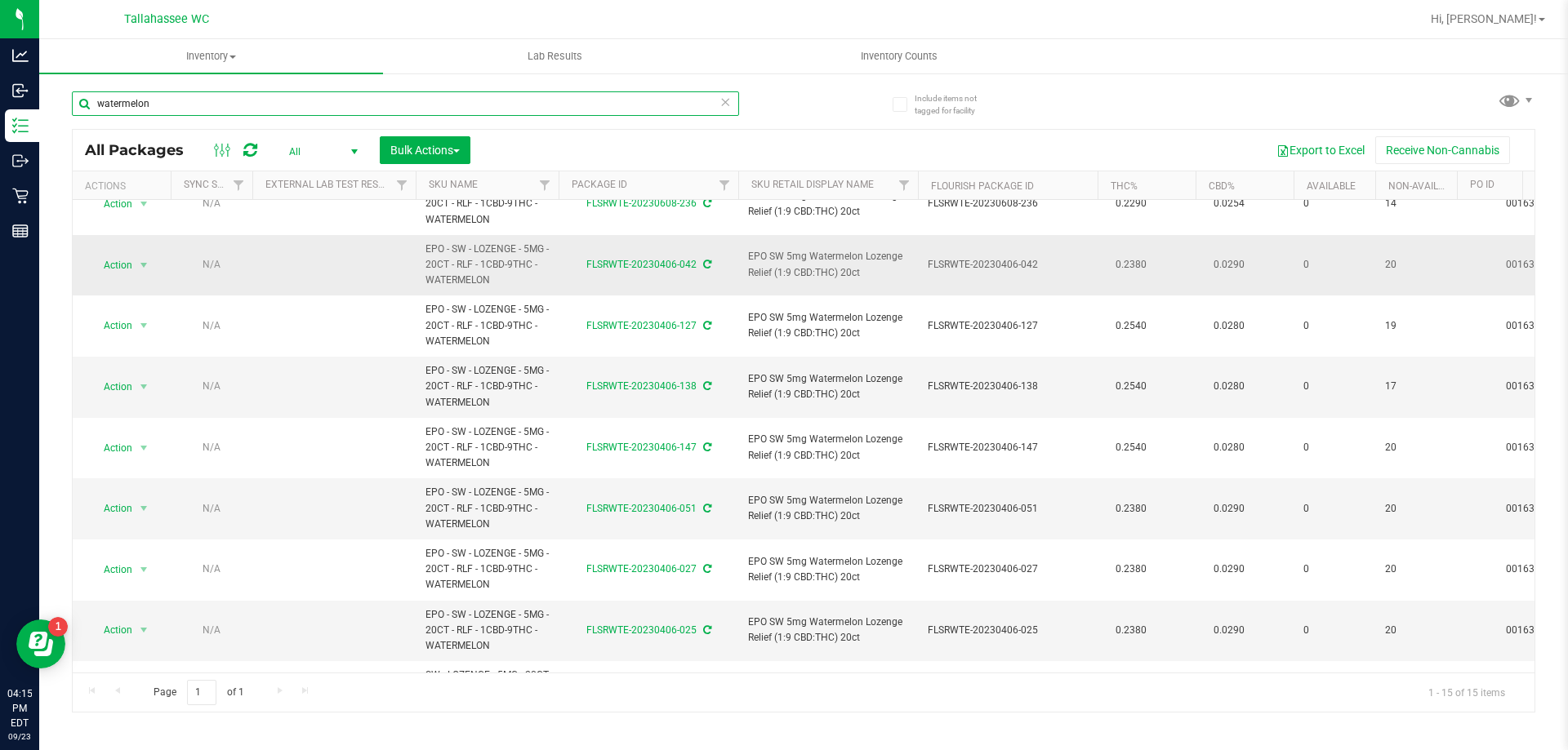
scroll to position [409, 0]
